Goal: Find specific page/section: Find specific page/section

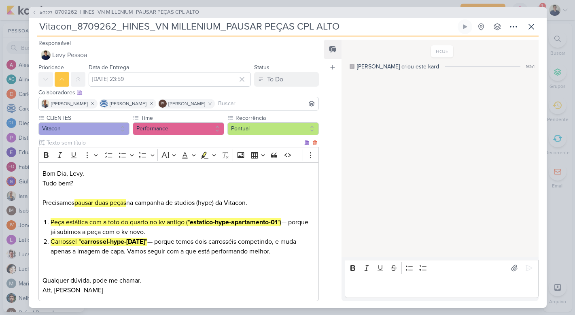
scroll to position [39, 0]
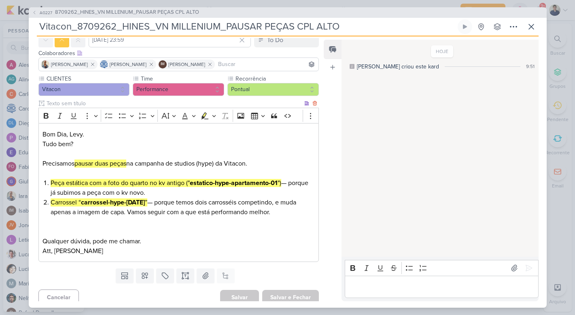
click at [141, 182] on mark "Peça estática com a foto do quarto no kv antigo (" estatico-hype-apartamento-01…" at bounding box center [166, 183] width 231 height 8
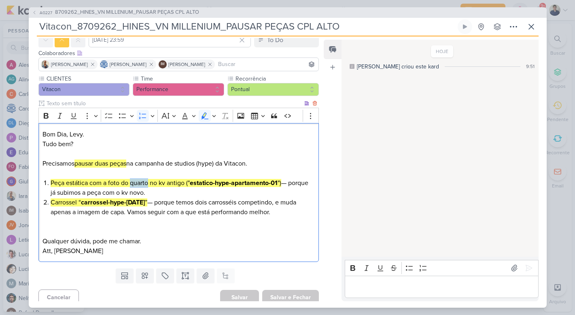
click at [141, 182] on mark "Peça estática com a foto do quarto no kv antigo (" estatico-hype-apartamento-01…" at bounding box center [166, 183] width 231 height 8
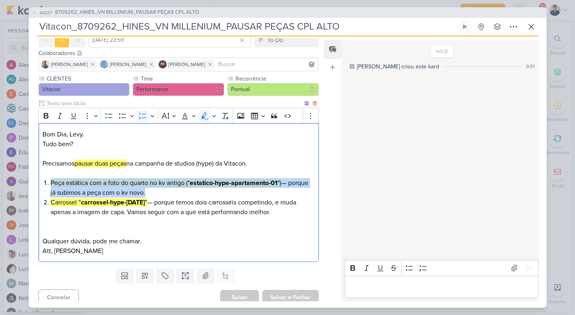
click at [128, 207] on li "Carrossel “ carrossel-hype-[DATE] ” — porque temos dois carrosséis competindo, …" at bounding box center [183, 206] width 264 height 19
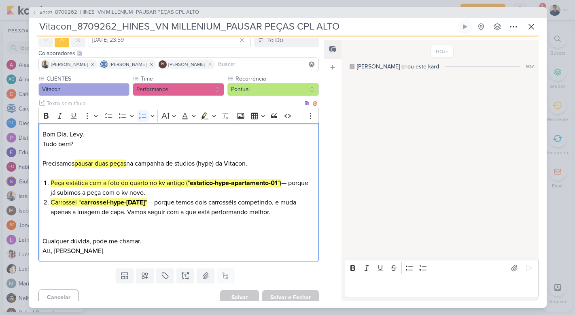
click at [128, 207] on li "Carrossel “ carrossel-hype-[DATE] ” — porque temos dois carrosséis competindo, …" at bounding box center [183, 206] width 264 height 19
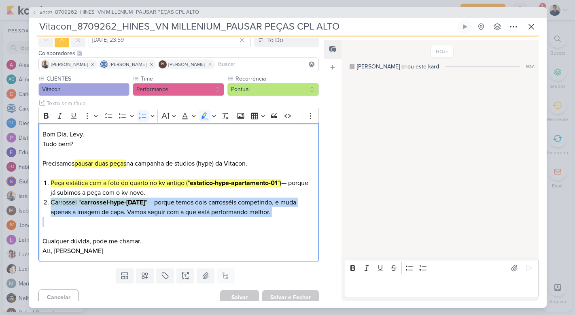
click at [400, 281] on div "Editor editing area: main" at bounding box center [441, 286] width 193 height 22
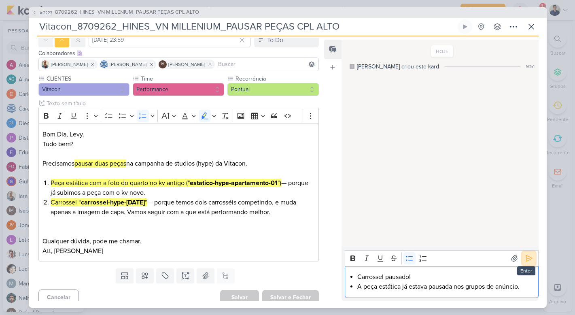
click at [528, 258] on icon at bounding box center [529, 258] width 8 height 8
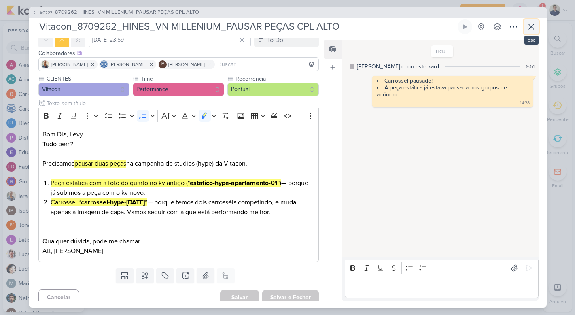
click at [533, 27] on icon at bounding box center [531, 27] width 10 height 10
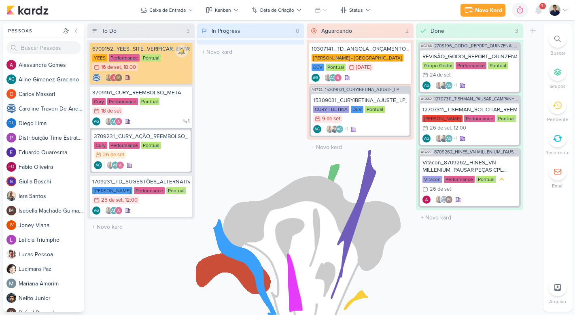
drag, startPoint x: 178, startPoint y: 243, endPoint x: 469, endPoint y: 2, distance: 377.5
